Goal: Navigation & Orientation: Find specific page/section

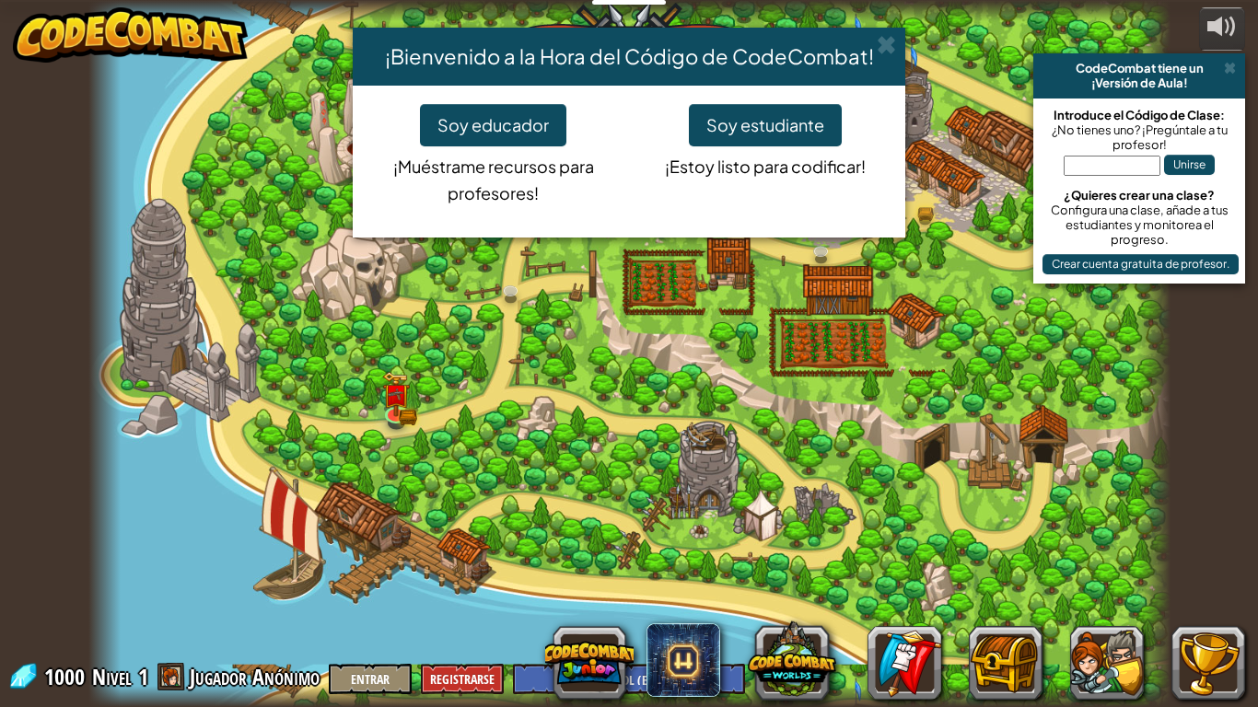
select select "es-ES"
click at [931, 657] on div "¡Bienvenido a la Hora del Código de CodeCombat! Soy educador ¡Muéstrame recurso…" at bounding box center [629, 353] width 1258 height 707
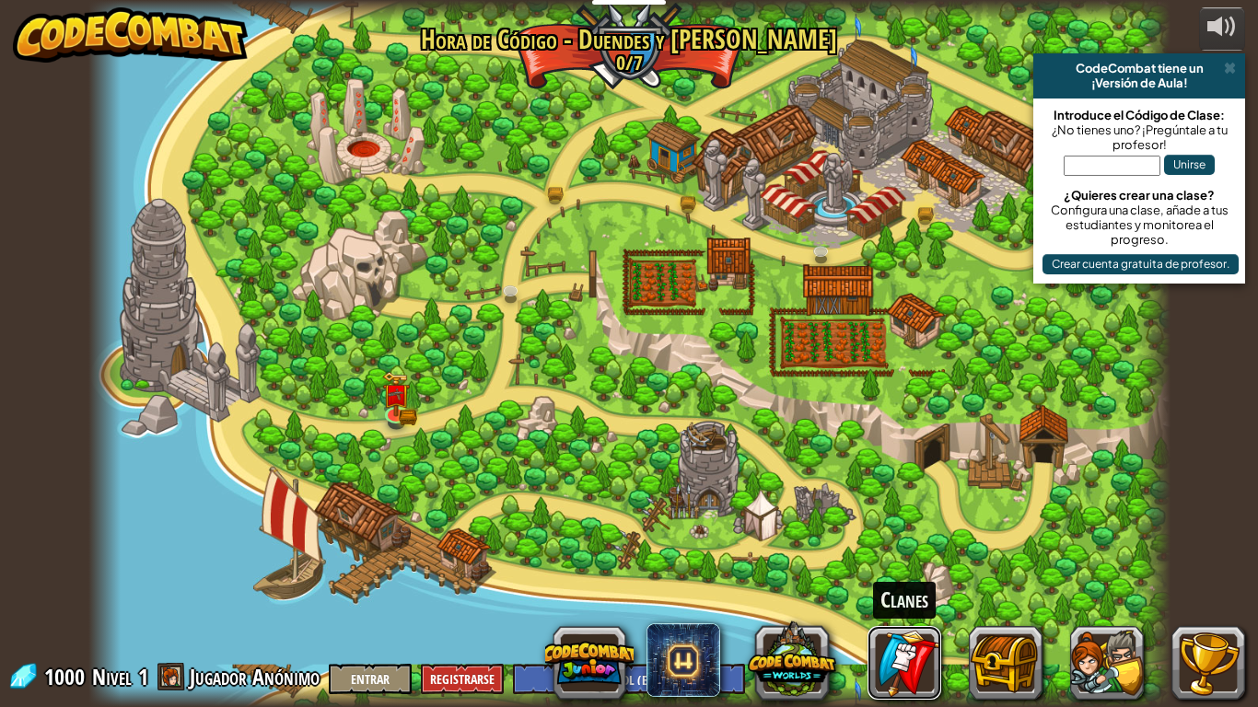
click at [931, 657] on link at bounding box center [904, 663] width 74 height 74
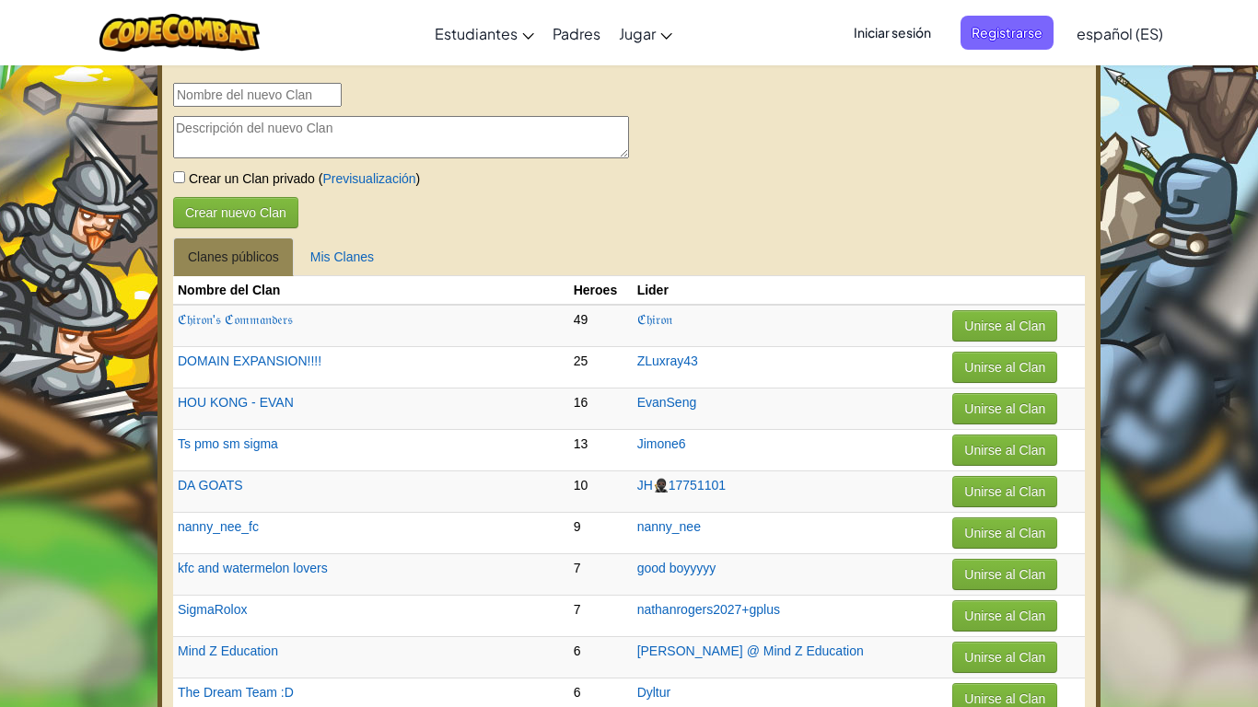
click at [1153, 33] on span "español (ES)" at bounding box center [1119, 33] width 87 height 19
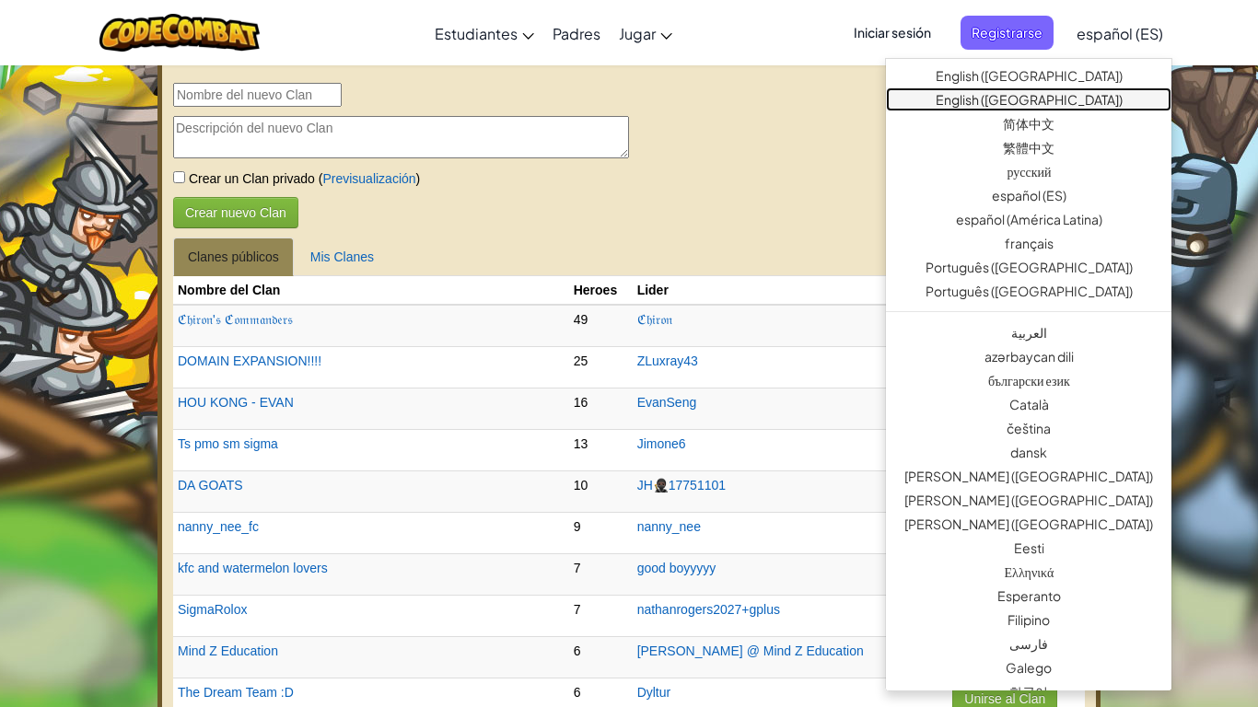
click at [986, 108] on link "English ([GEOGRAPHIC_DATA])" at bounding box center [1028, 99] width 285 height 24
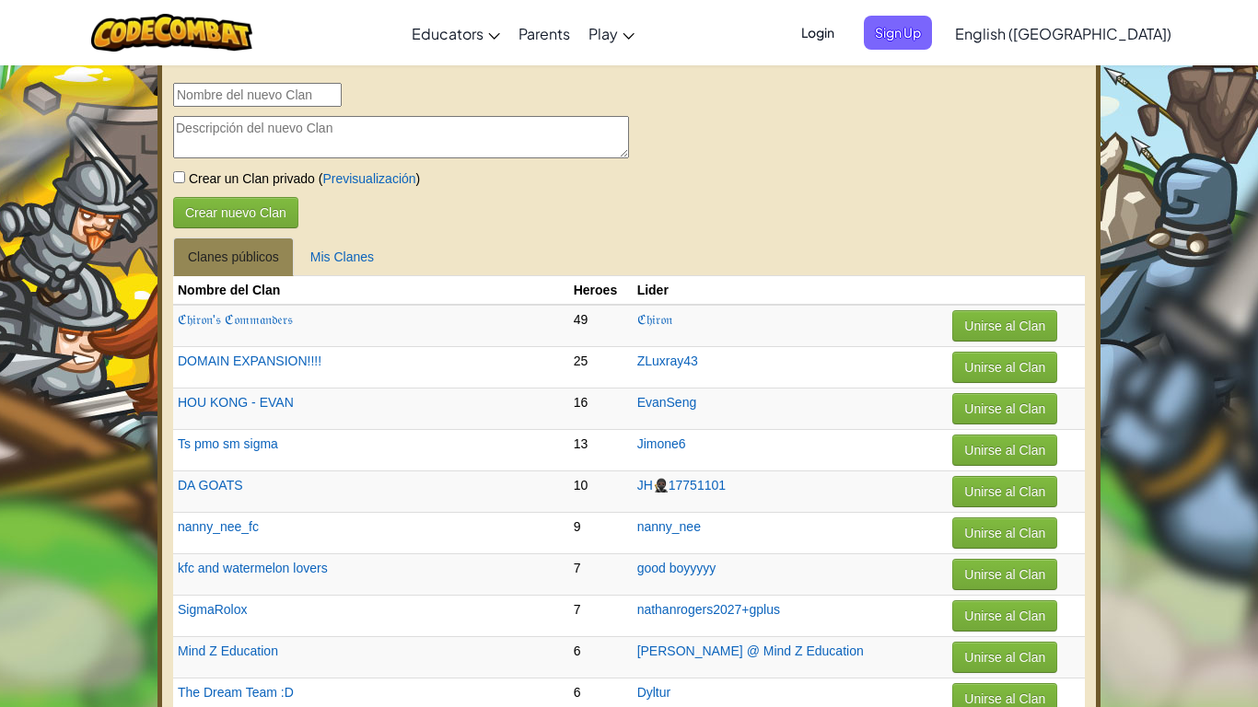
click at [1072, 43] on link "English ([GEOGRAPHIC_DATA])" at bounding box center [1063, 33] width 235 height 50
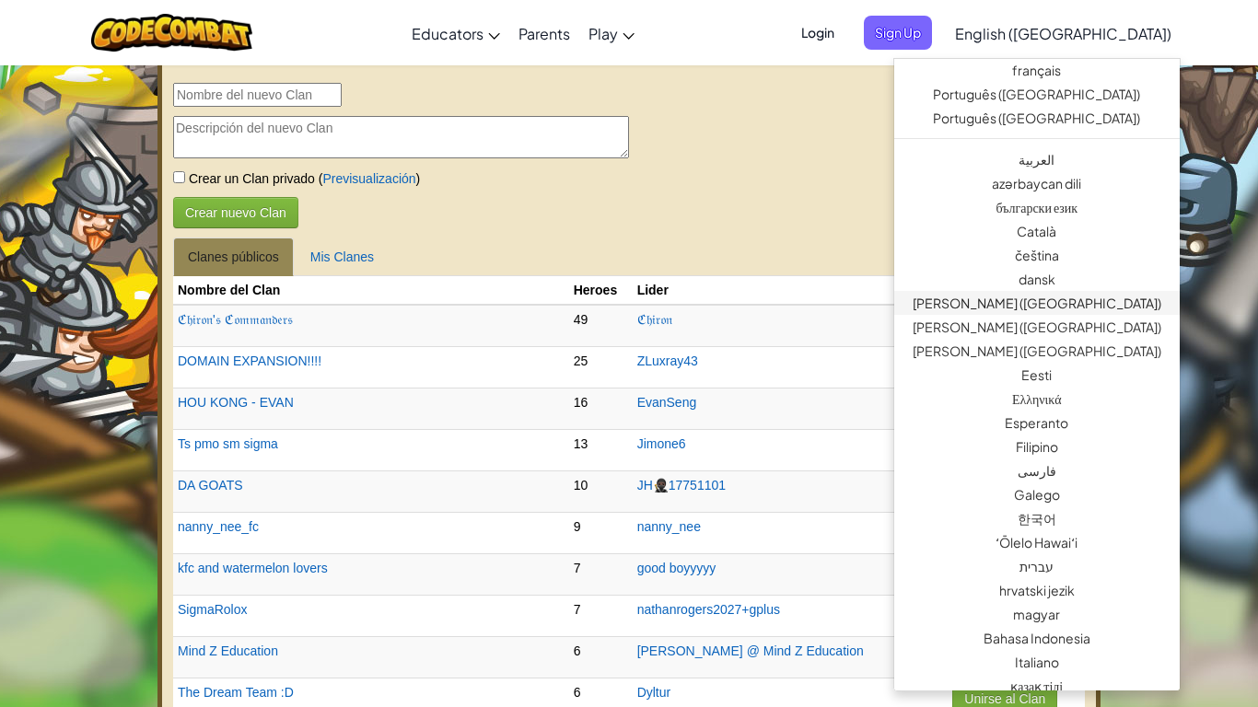
scroll to position [118, 0]
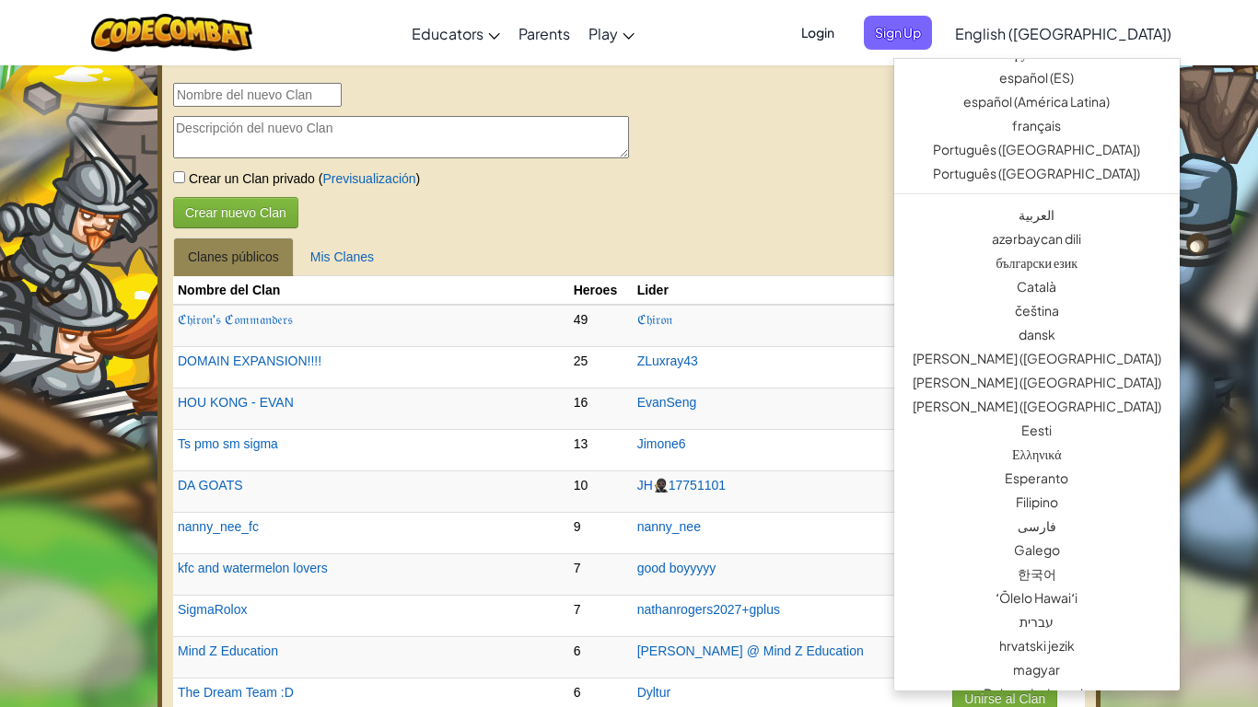
click at [809, 142] on p at bounding box center [629, 137] width 912 height 42
